Goal: Information Seeking & Learning: Learn about a topic

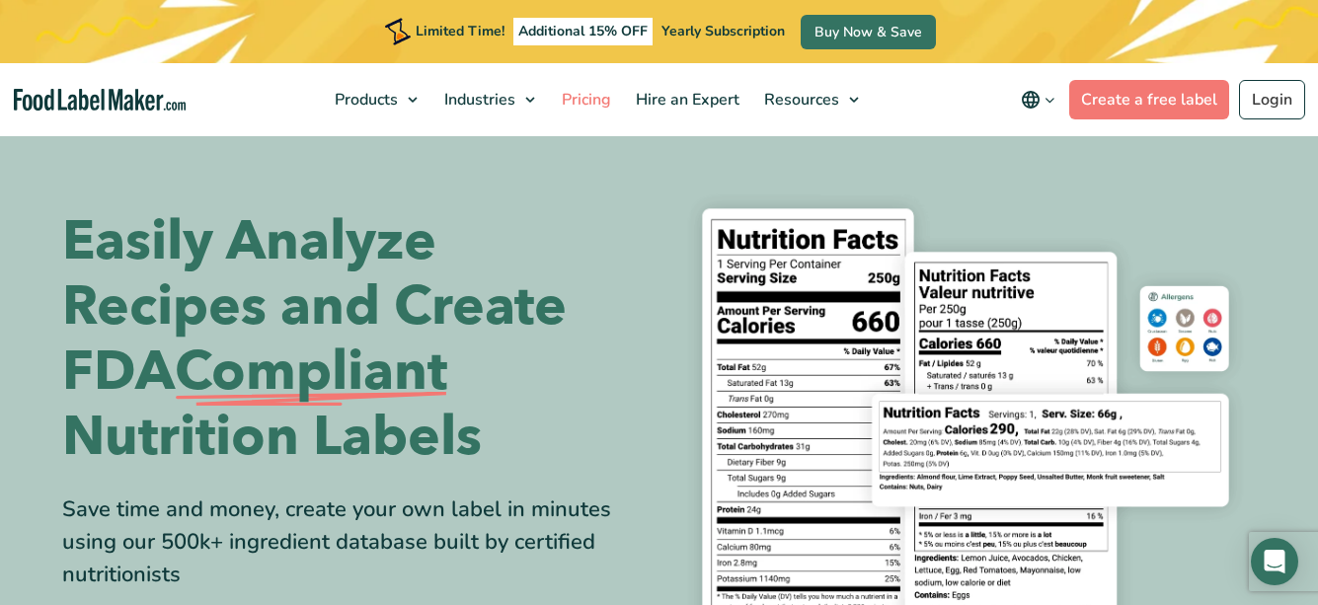
click at [583, 96] on span "Pricing" at bounding box center [584, 100] width 57 height 22
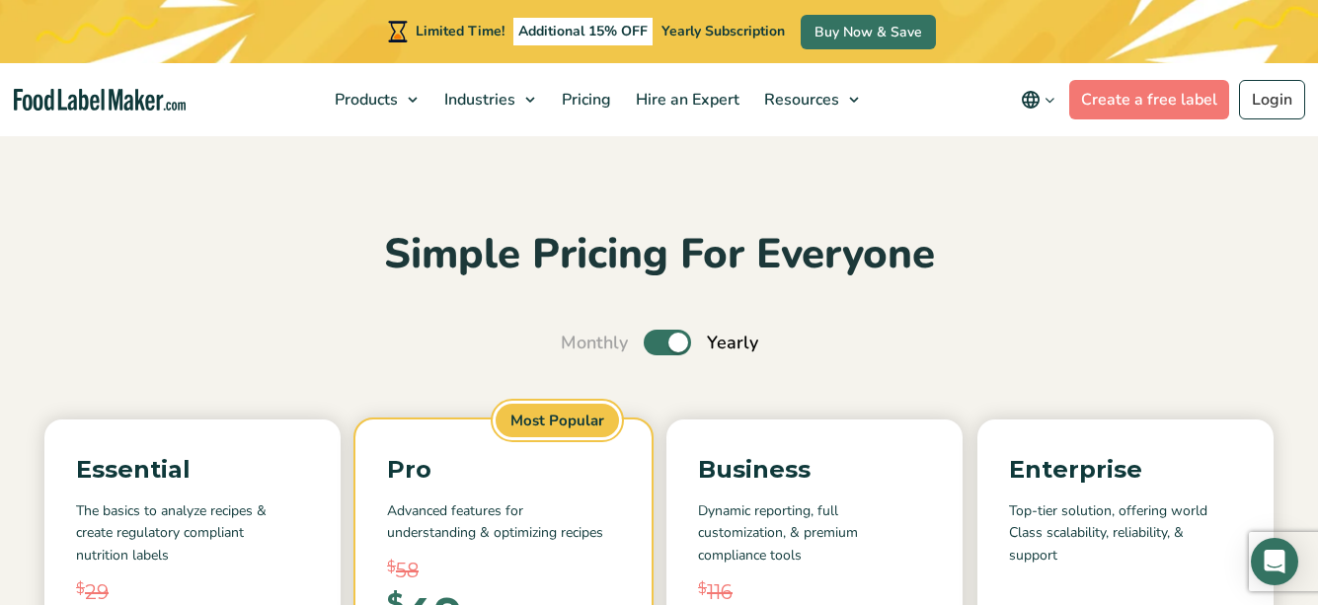
scroll to position [286, 0]
